Goal: Transaction & Acquisition: Download file/media

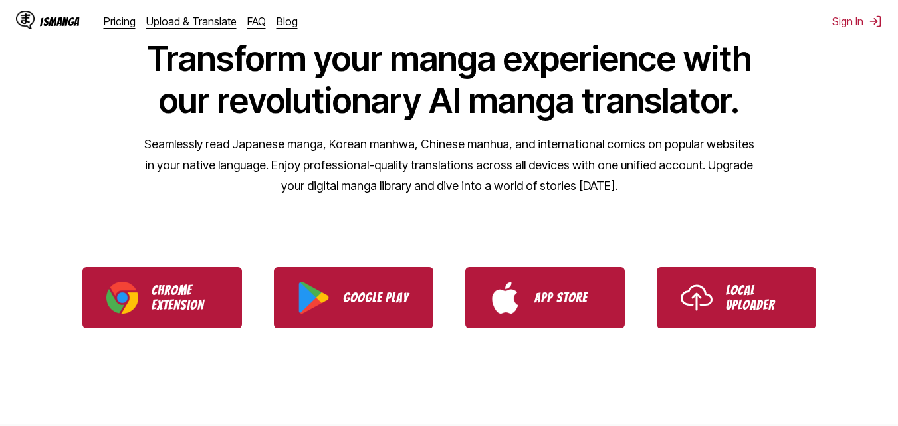
scroll to position [213, 0]
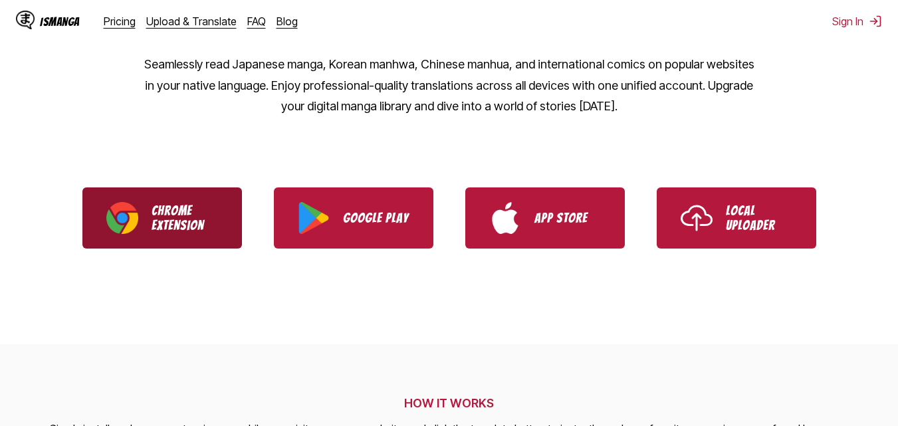
click at [180, 238] on link "Chrome Extension" at bounding box center [162, 217] width 160 height 61
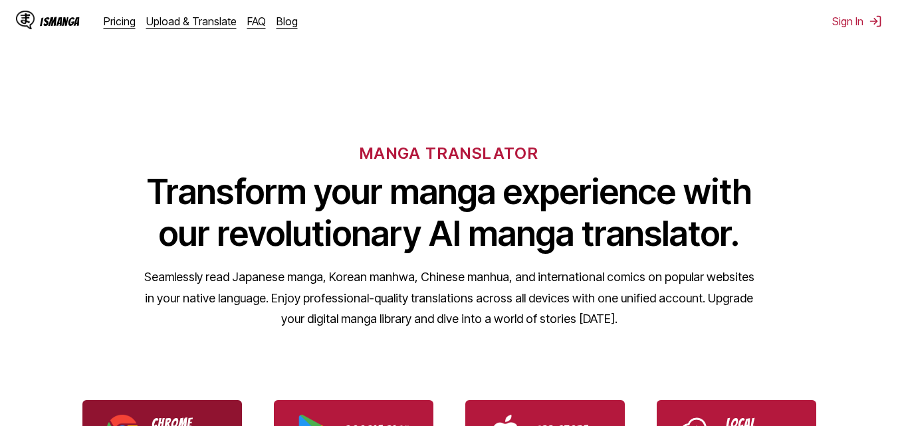
click at [184, 415] on link "Chrome Extension" at bounding box center [162, 430] width 160 height 61
